Goal: Information Seeking & Learning: Understand process/instructions

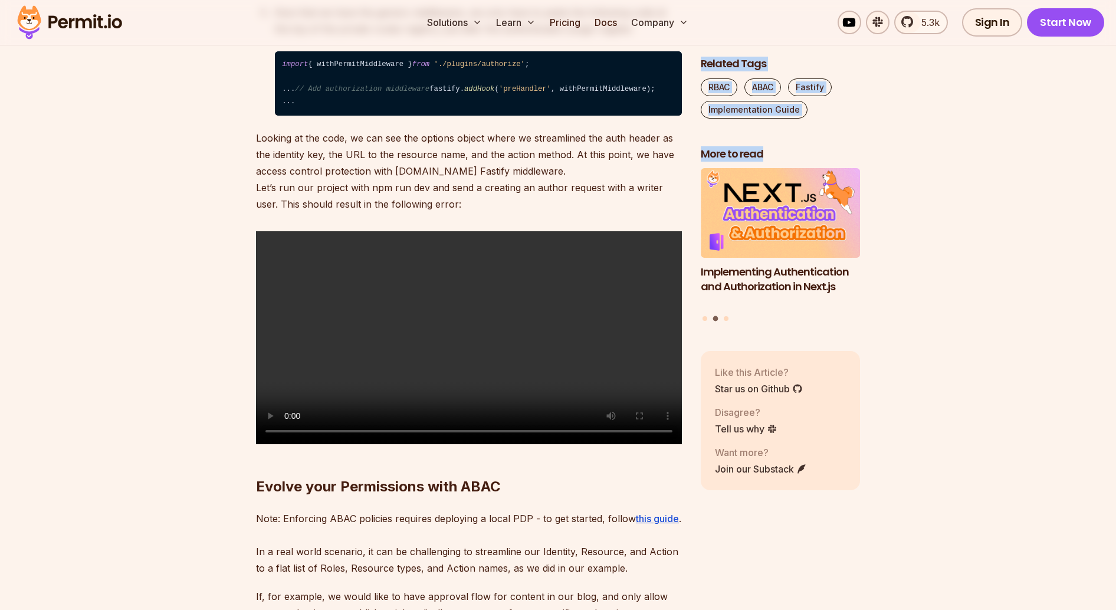
scroll to position [0, 130]
drag, startPoint x: 292, startPoint y: 252, endPoint x: 565, endPoint y: 254, distance: 273.6
copy code "const { headers : { user = '' }, body : attributes, routerPath, method : action…"
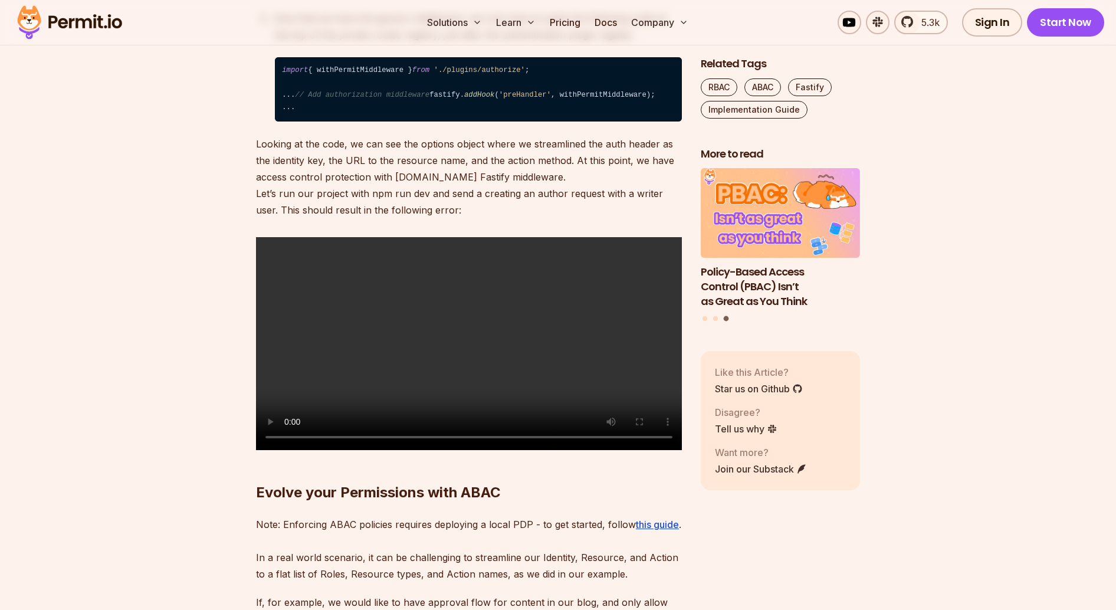
scroll to position [4538, 0]
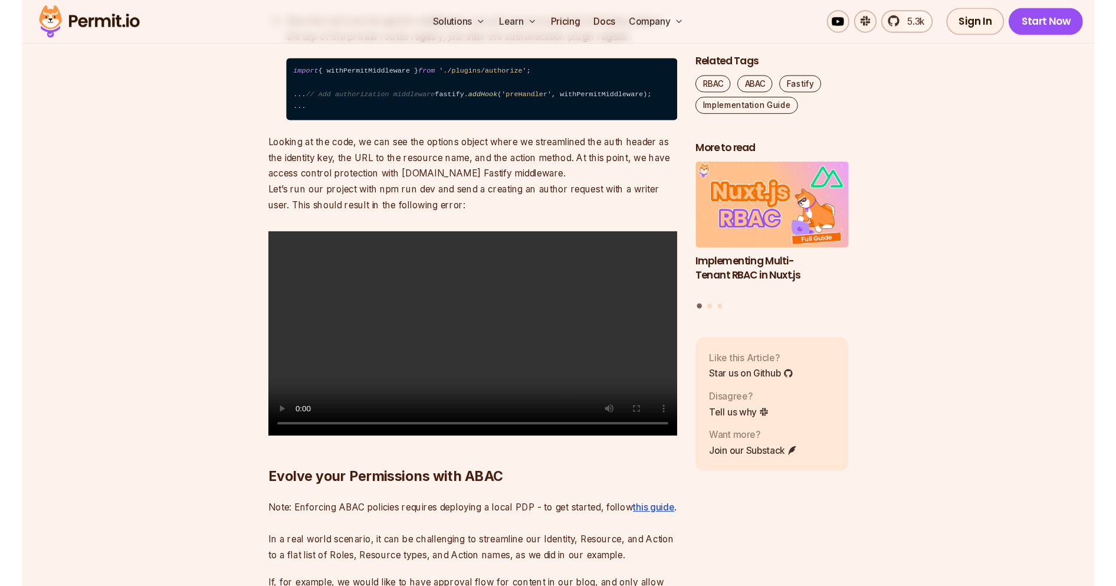
scroll to position [0, 4]
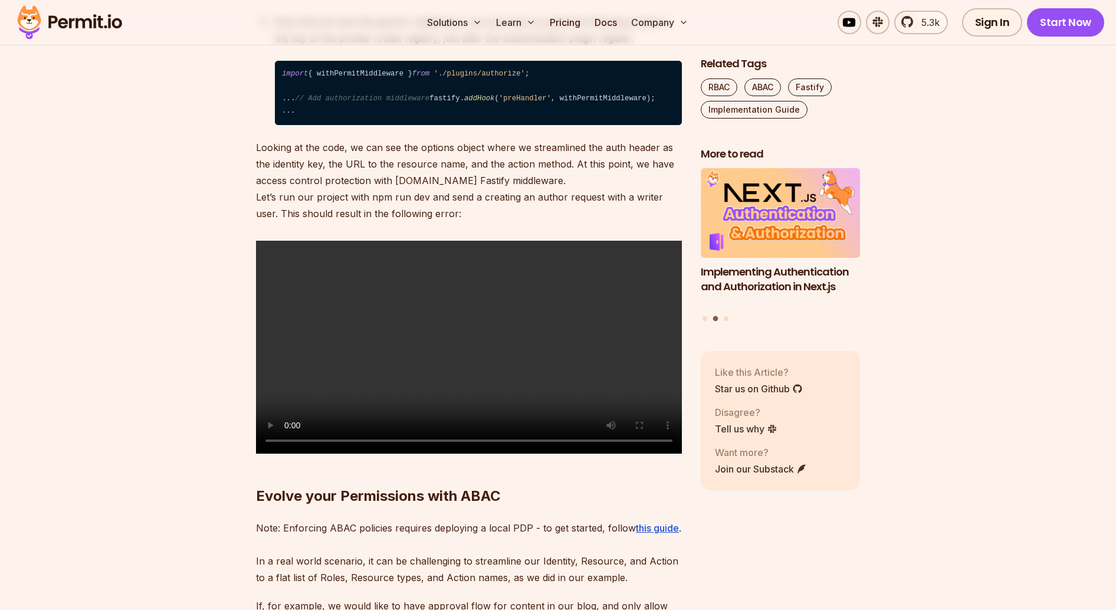
copy code "attributes"
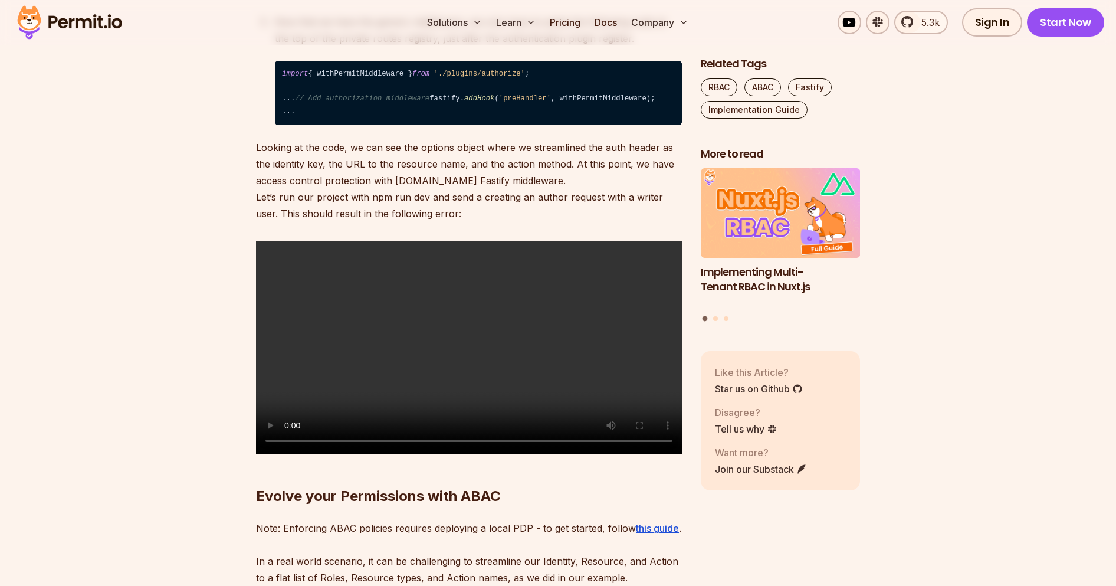
drag, startPoint x: 282, startPoint y: 372, endPoint x: 540, endPoint y: 369, distance: 257.1
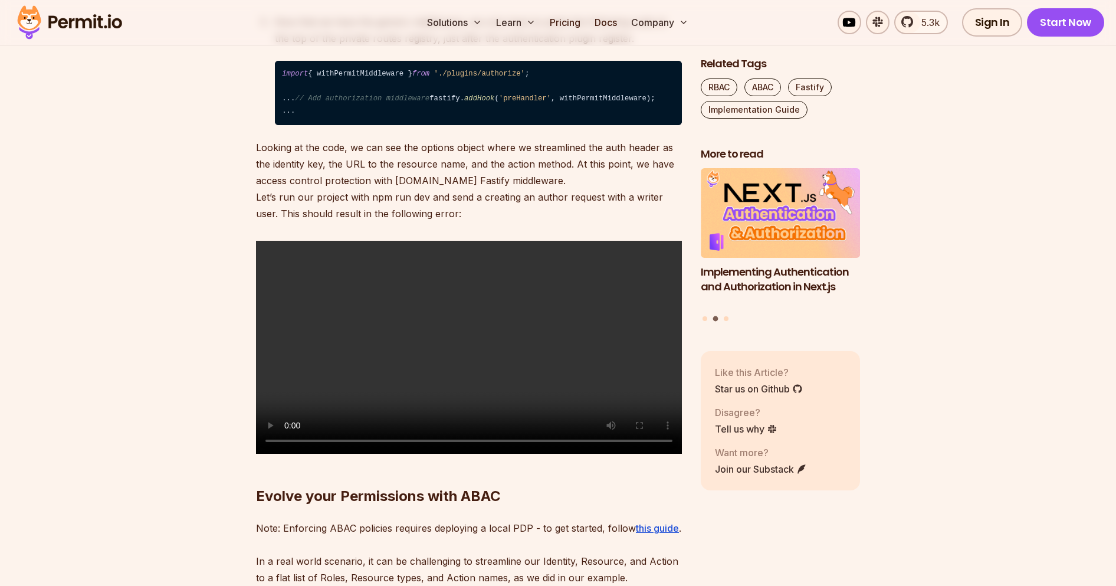
copy code "const resource = attributes ? { type , attributes } : type ;"
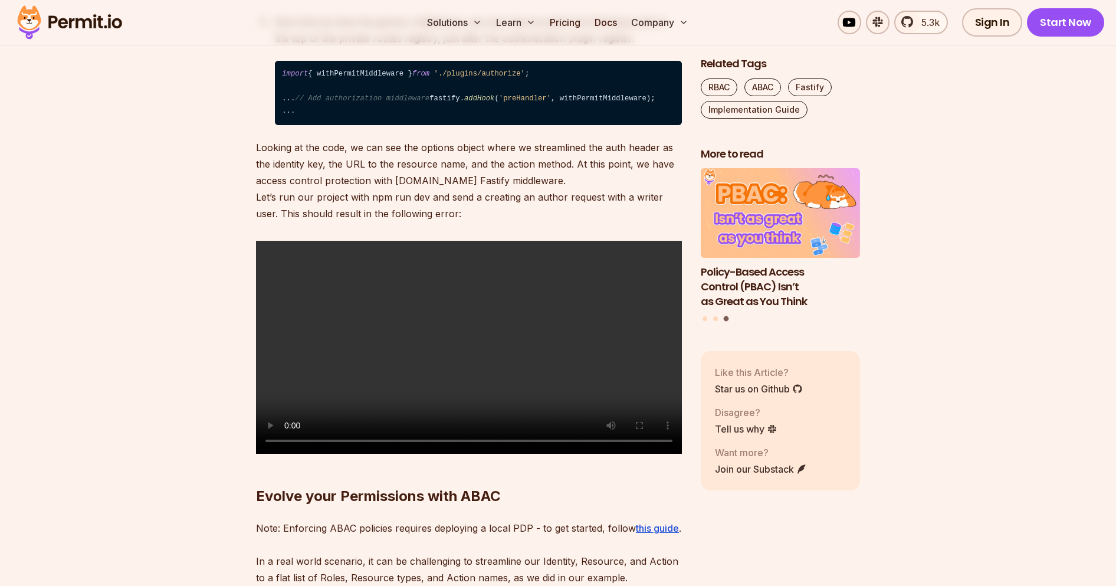
copy code "routerPath"
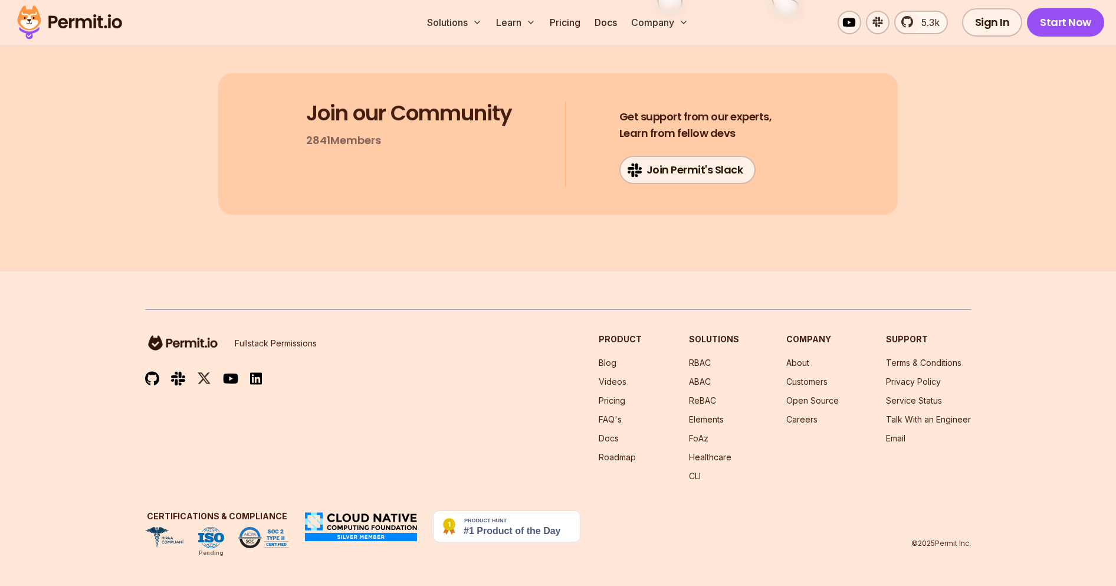
scroll to position [9145, 0]
